Goal: Find contact information

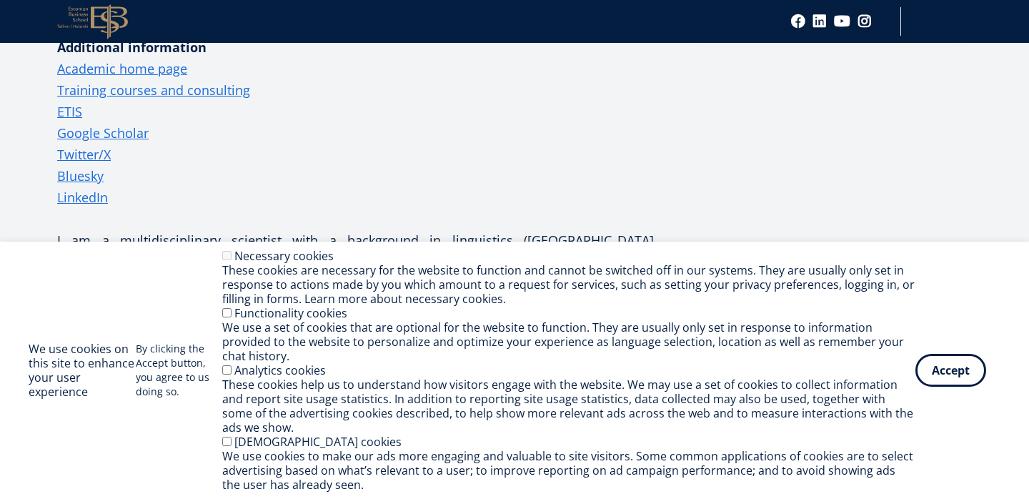
scroll to position [370, 0]
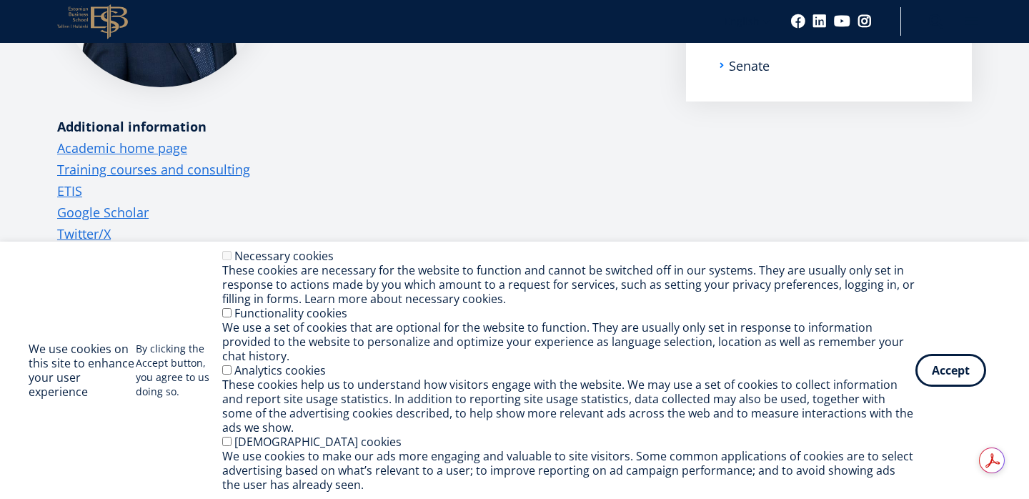
click at [330, 336] on div "We use a set of cookies that are optional for the website to function. They are…" at bounding box center [568, 341] width 693 height 43
click at [312, 321] on label "Functionality cookies" at bounding box center [290, 313] width 113 height 16
click at [963, 377] on button "Accept" at bounding box center [950, 367] width 71 height 33
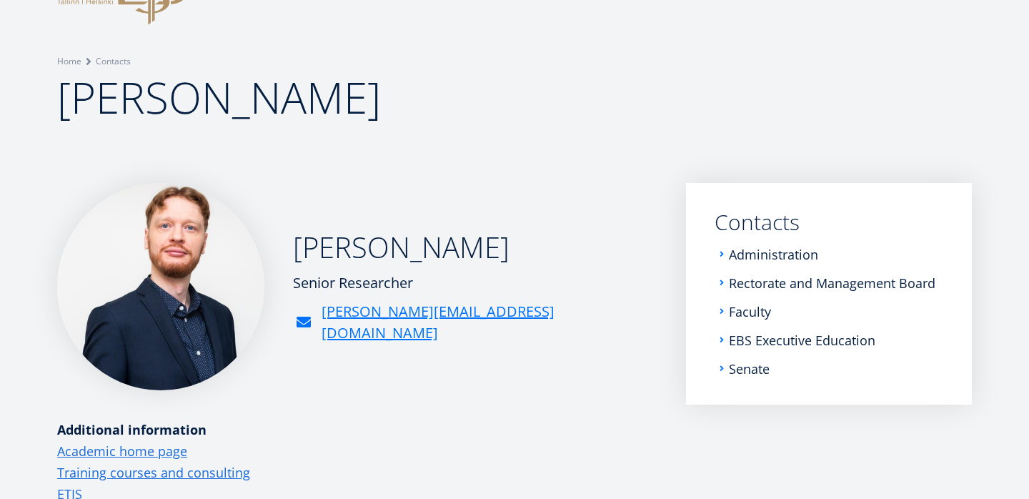
scroll to position [0, 0]
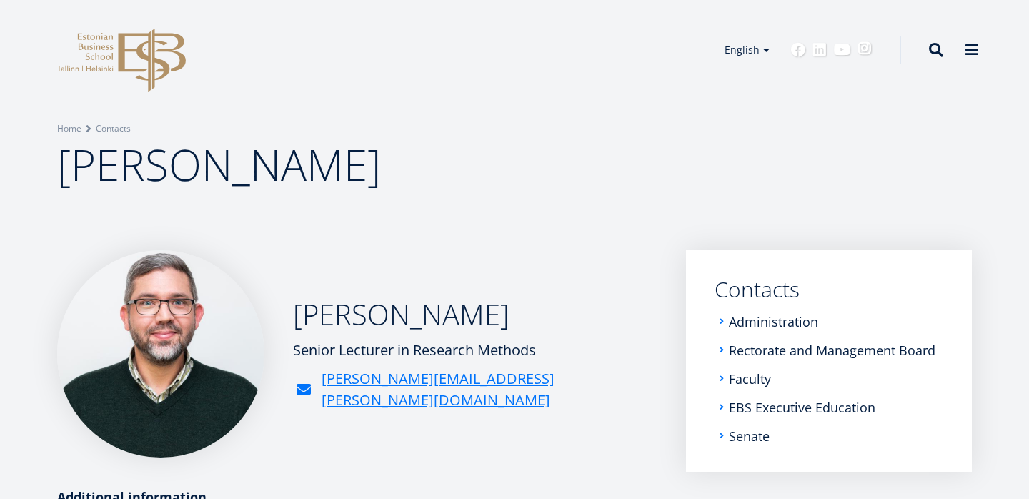
click at [865, 47] on link "Instagram" at bounding box center [864, 48] width 14 height 14
